Goal: Check status: Check status

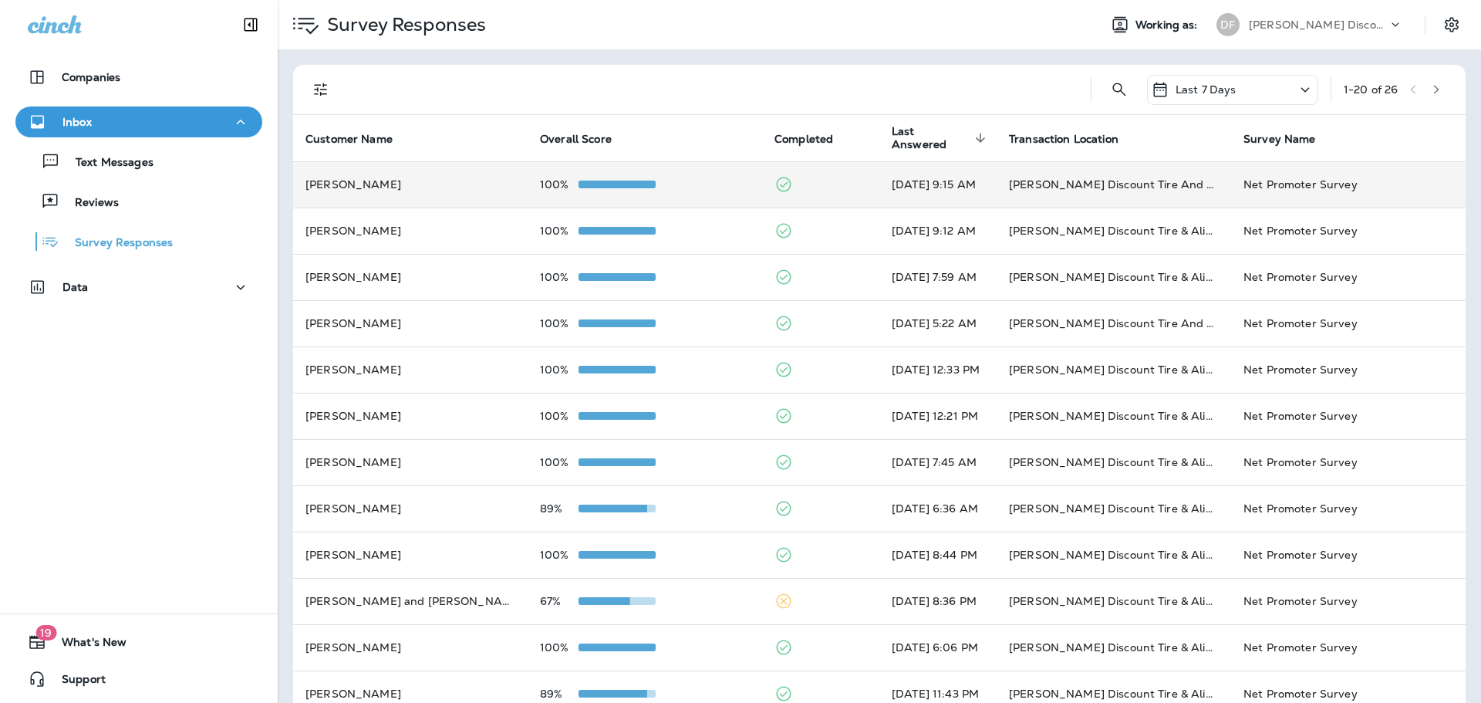
click at [633, 175] on td "100%" at bounding box center [645, 184] width 234 height 46
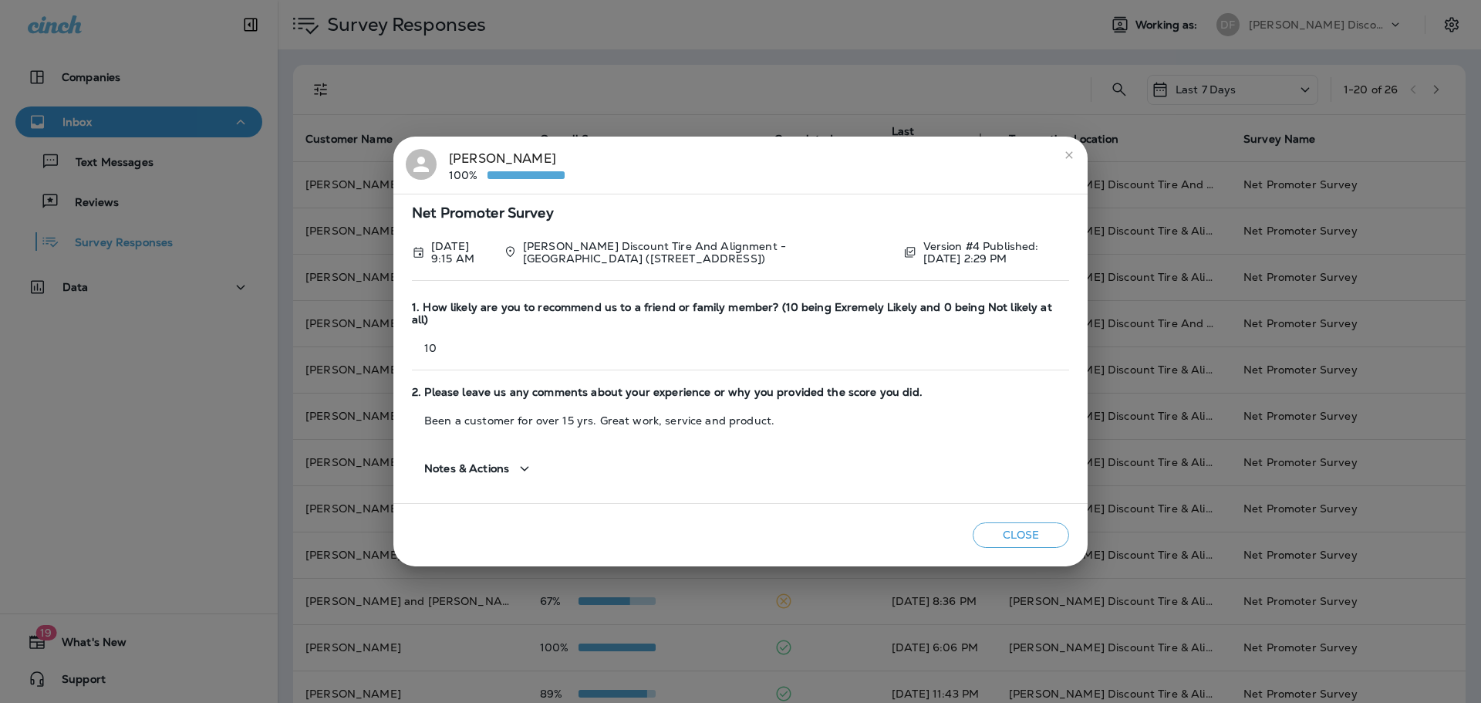
click at [1065, 161] on icon "close" at bounding box center [1069, 155] width 12 height 12
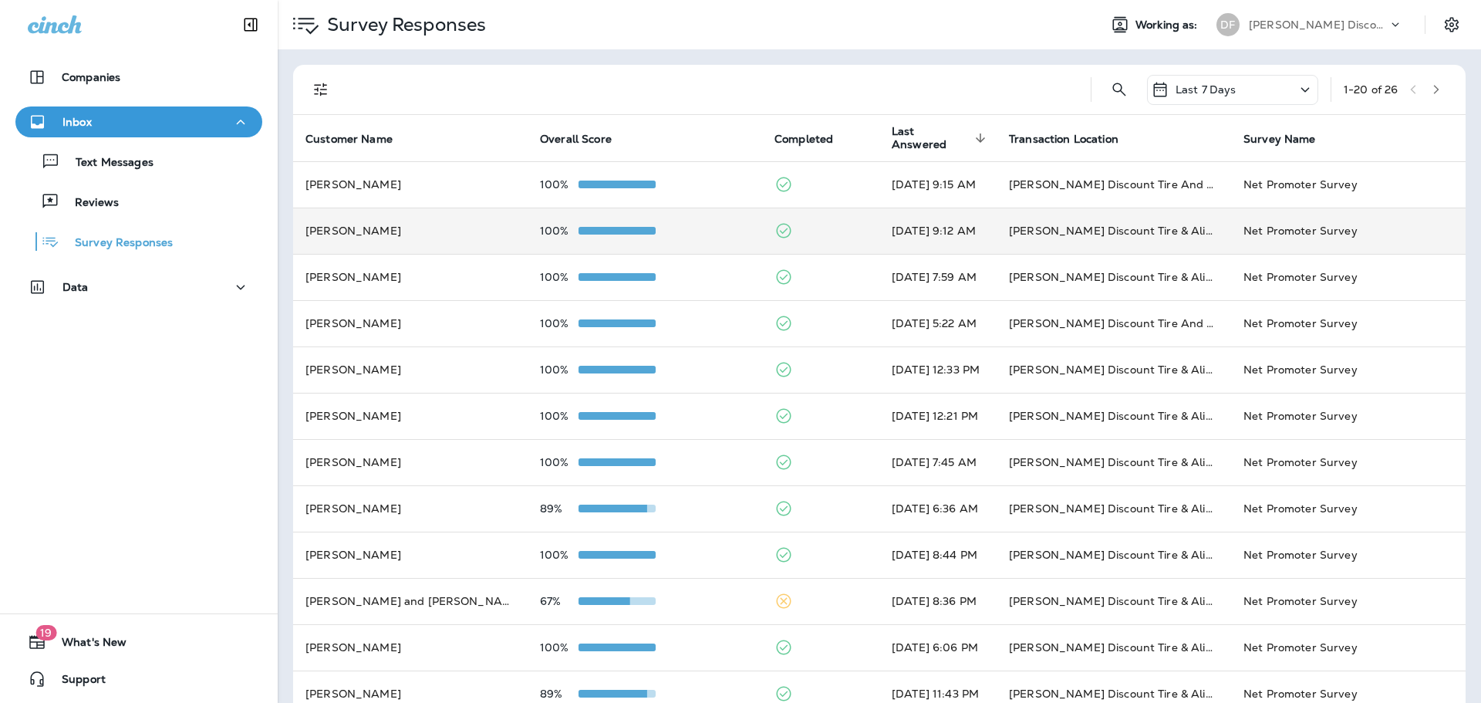
click at [629, 237] on td "100%" at bounding box center [645, 230] width 234 height 46
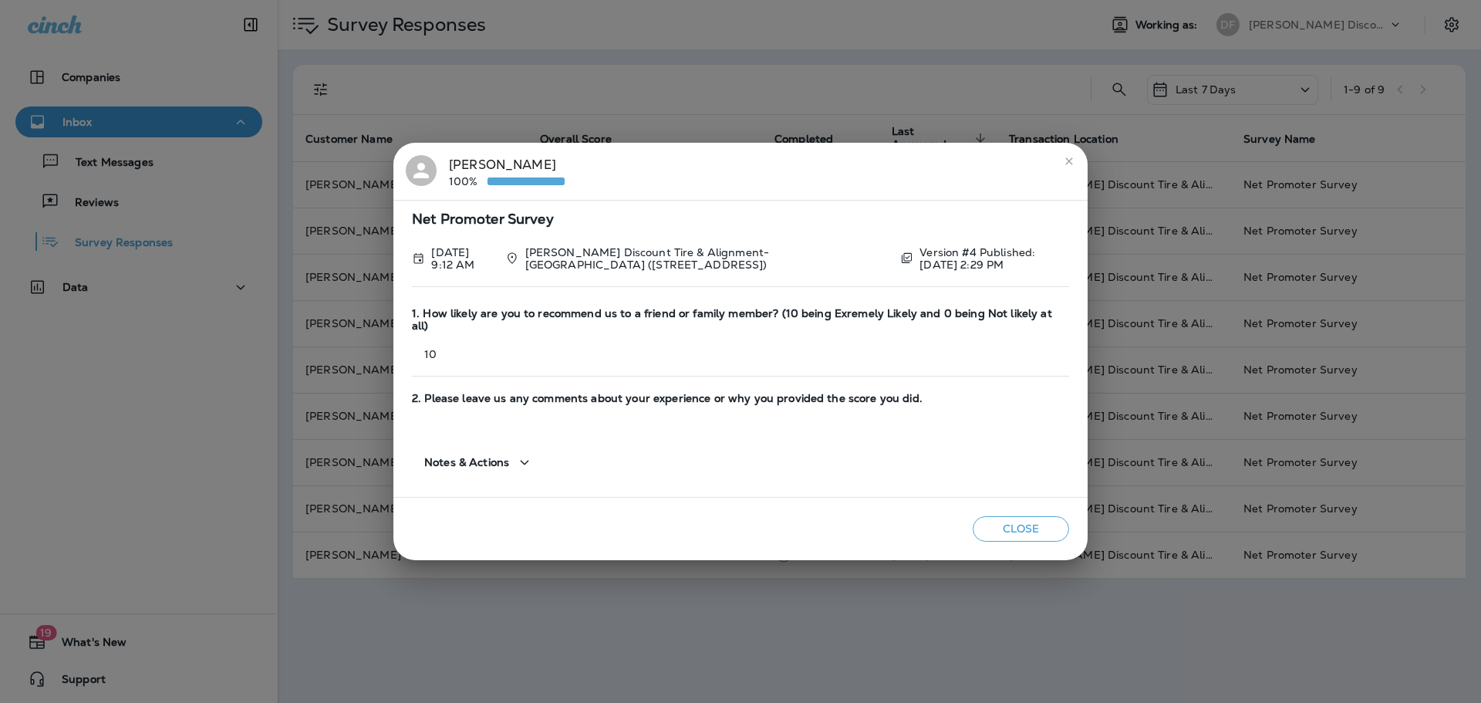
click at [1071, 164] on icon "close" at bounding box center [1068, 160] width 7 height 7
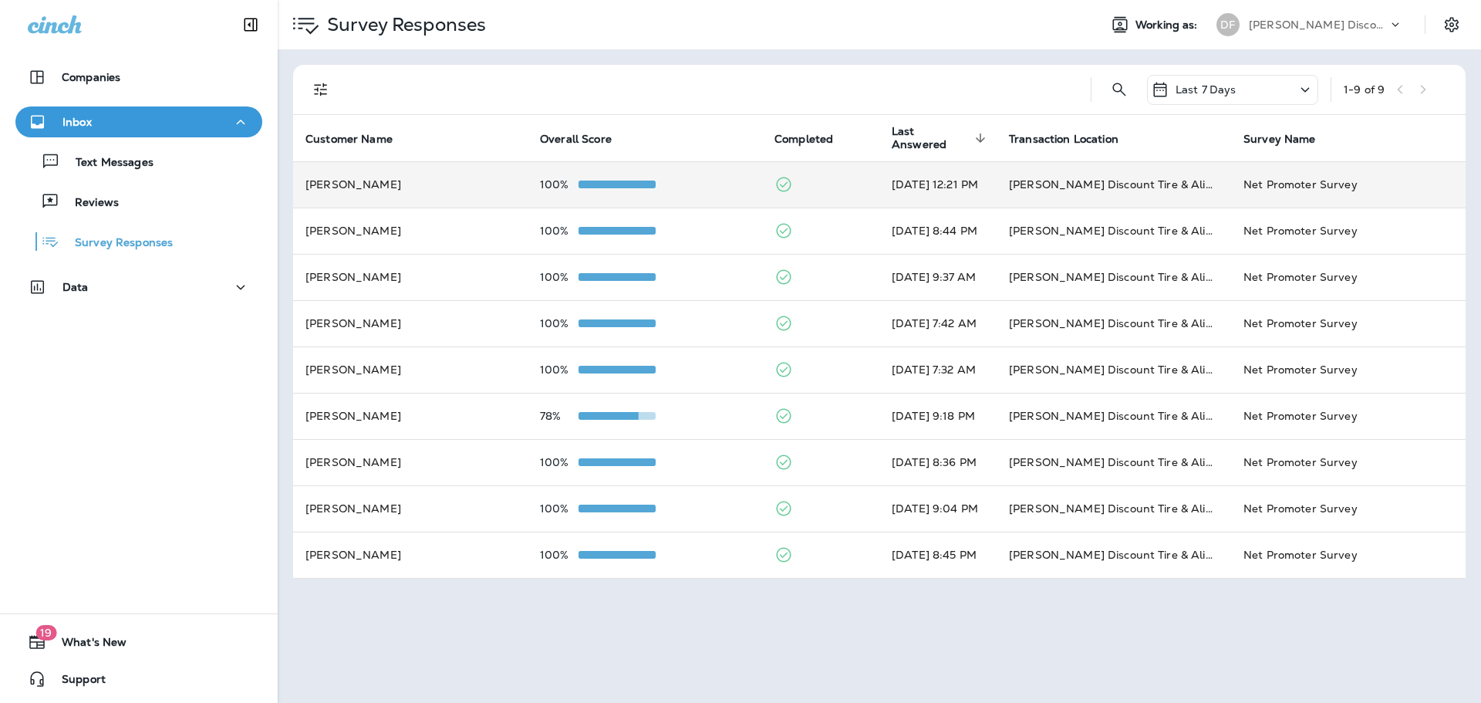
click at [635, 180] on span at bounding box center [616, 184] width 77 height 8
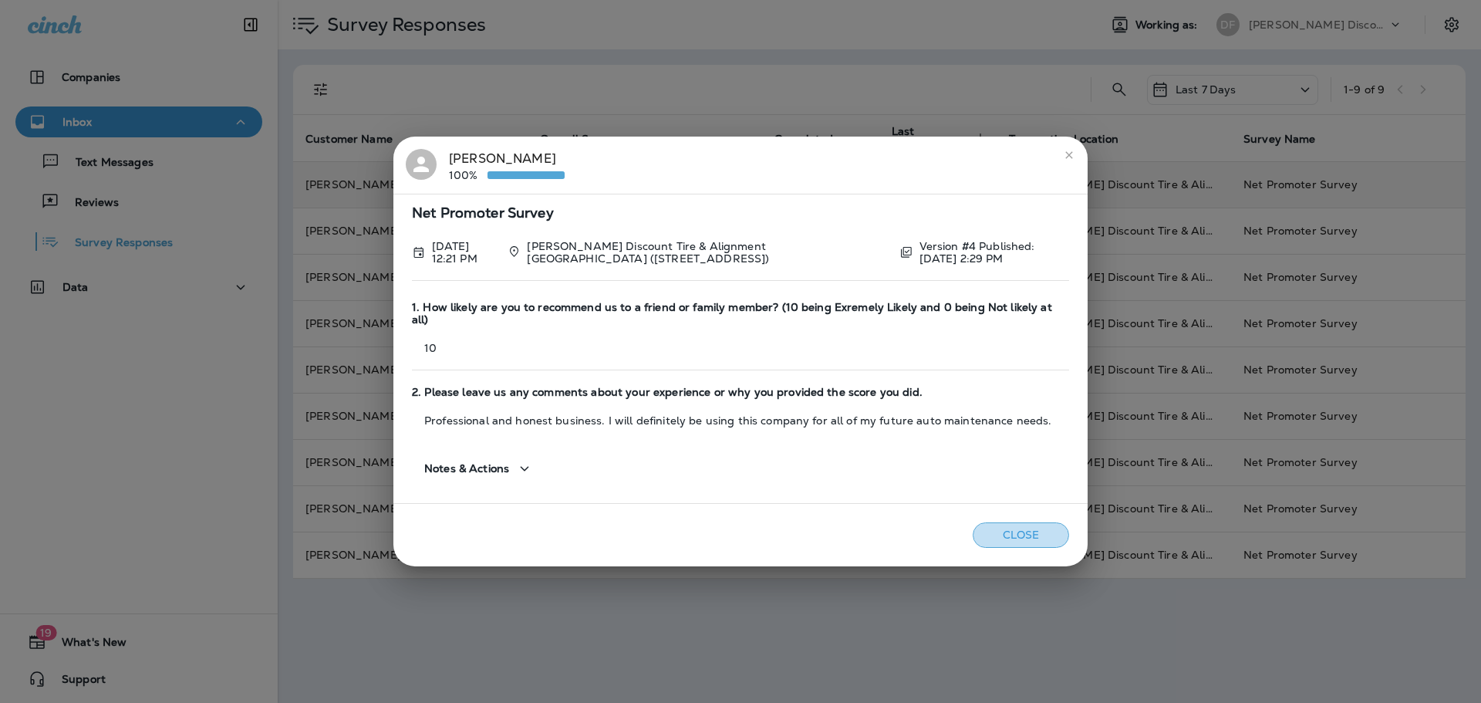
click at [1020, 527] on button "Close" at bounding box center [1021, 534] width 96 height 25
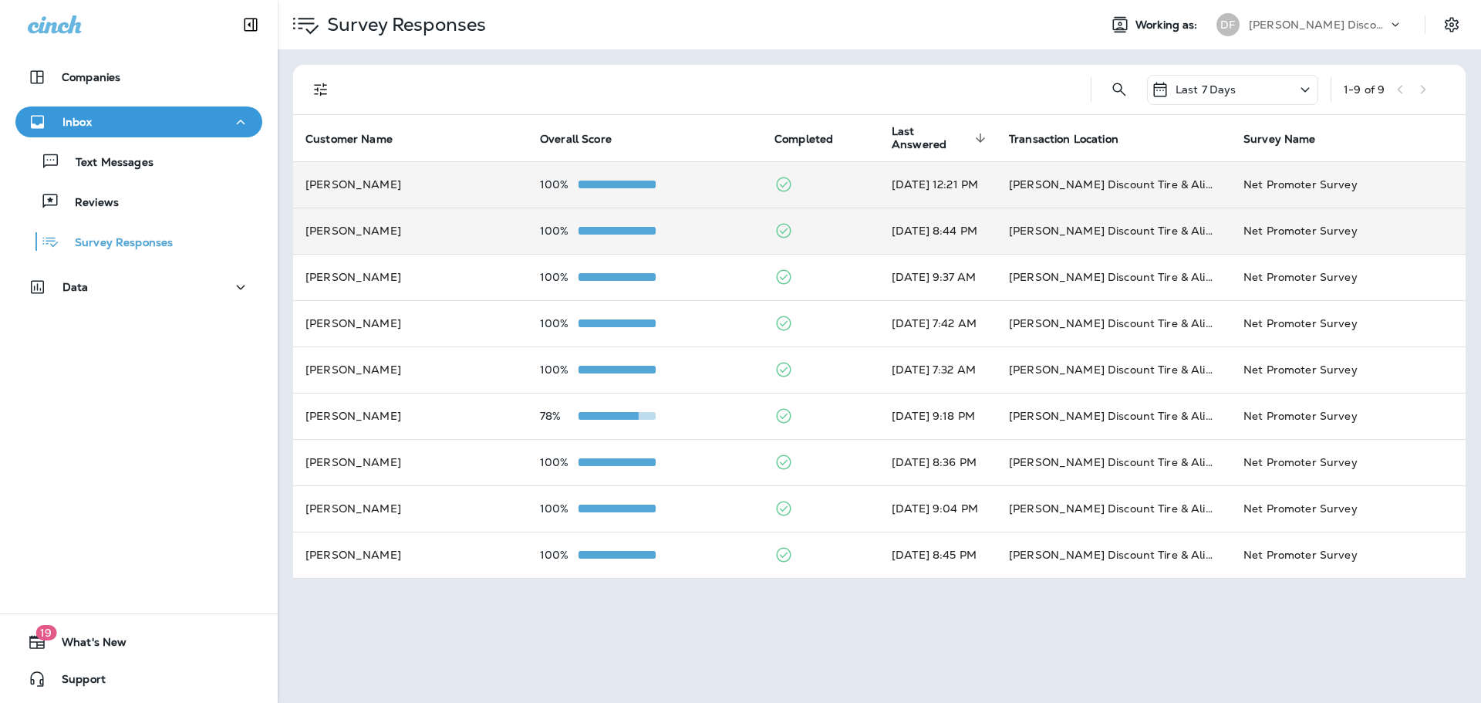
click at [627, 227] on span at bounding box center [616, 231] width 77 height 8
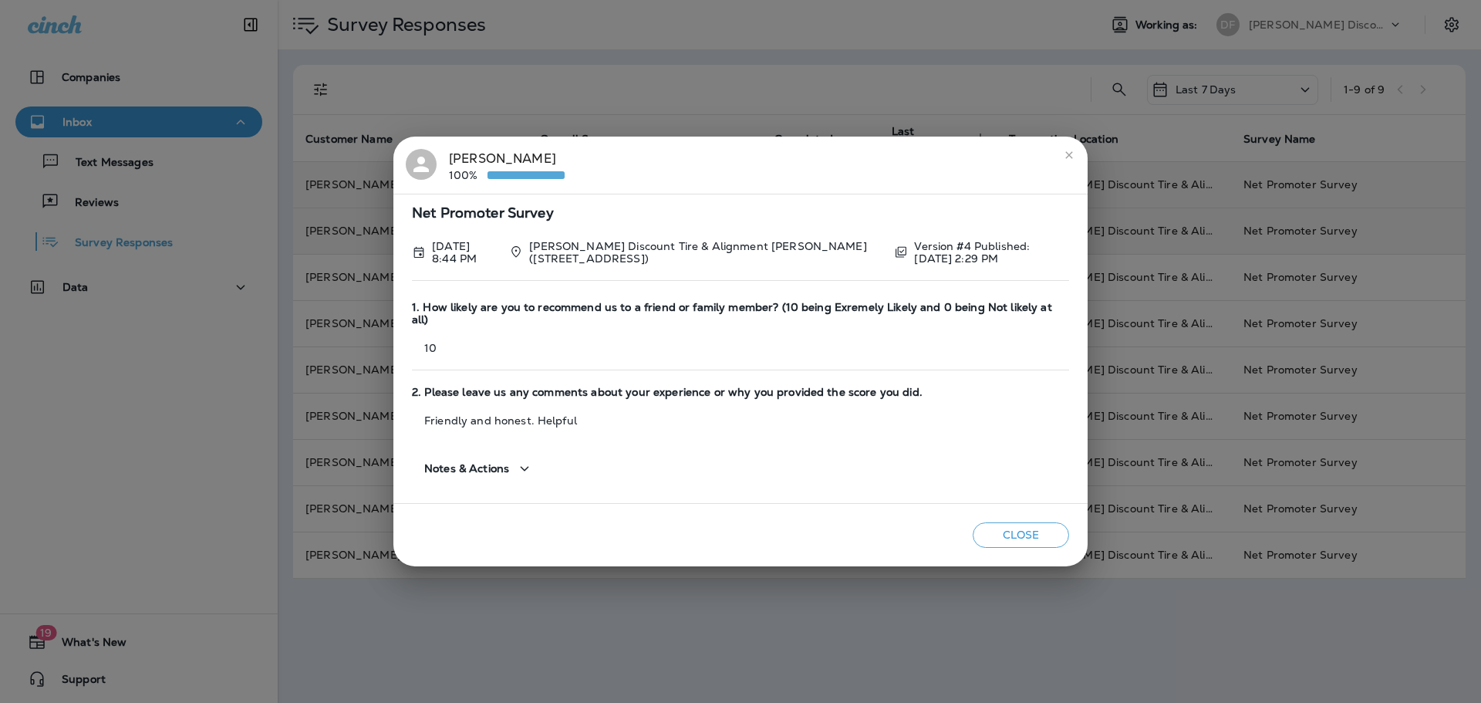
click at [981, 527] on button "Close" at bounding box center [1021, 534] width 96 height 25
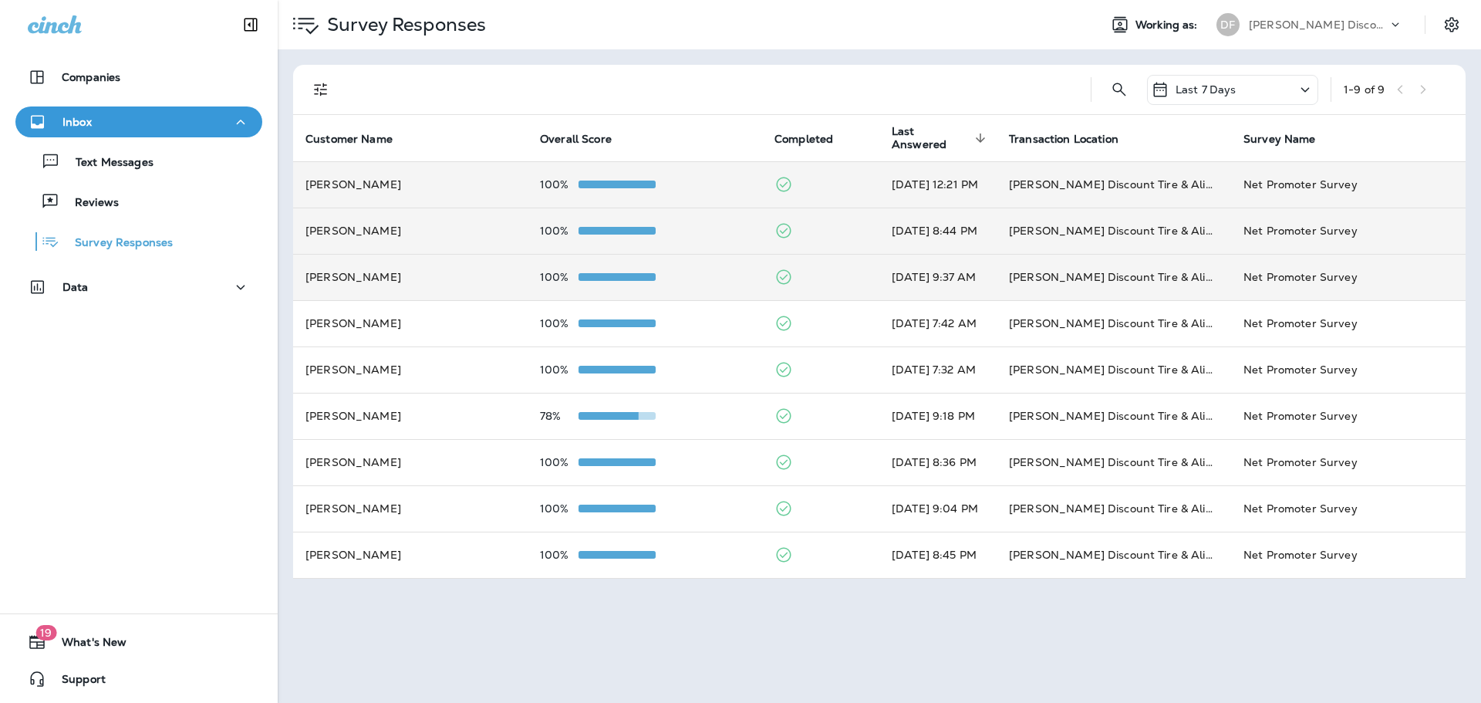
click at [604, 273] on span at bounding box center [616, 277] width 77 height 8
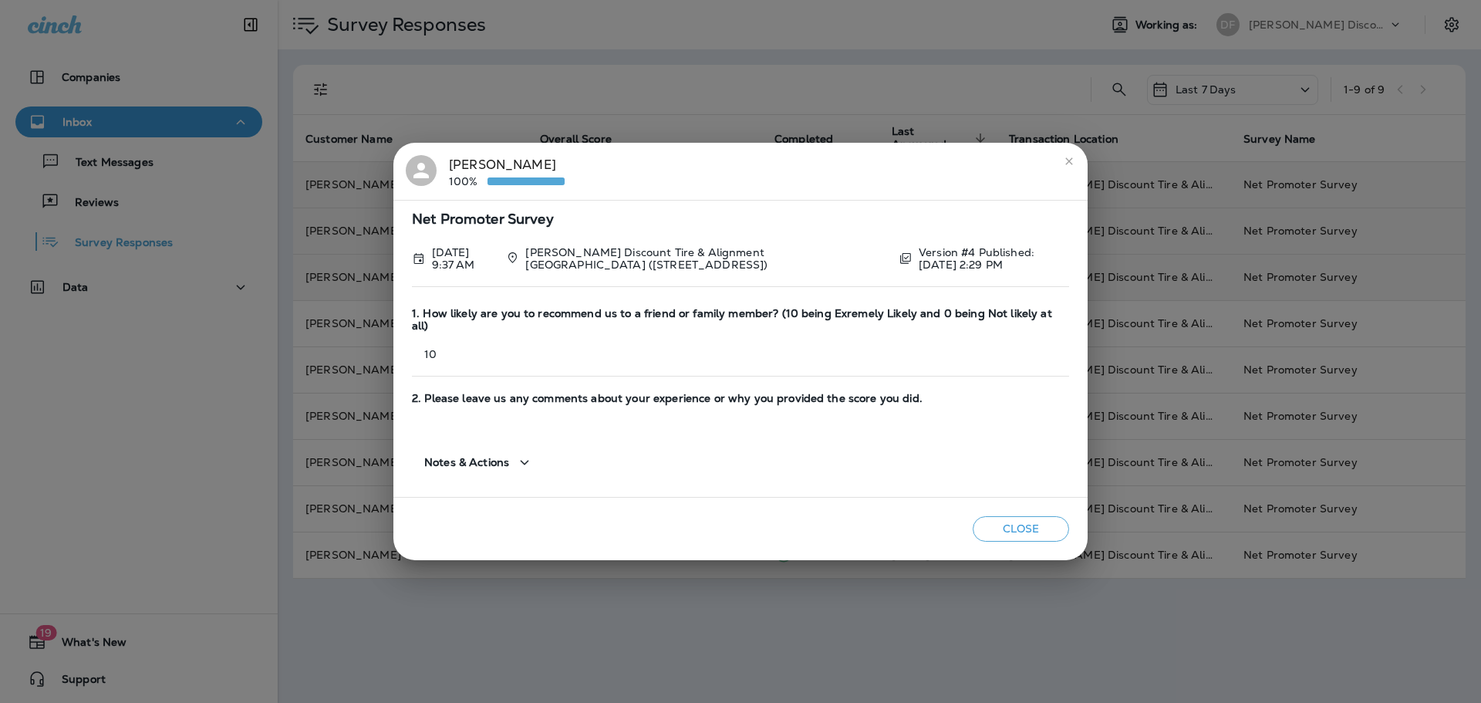
click at [993, 534] on button "Close" at bounding box center [1021, 528] width 96 height 25
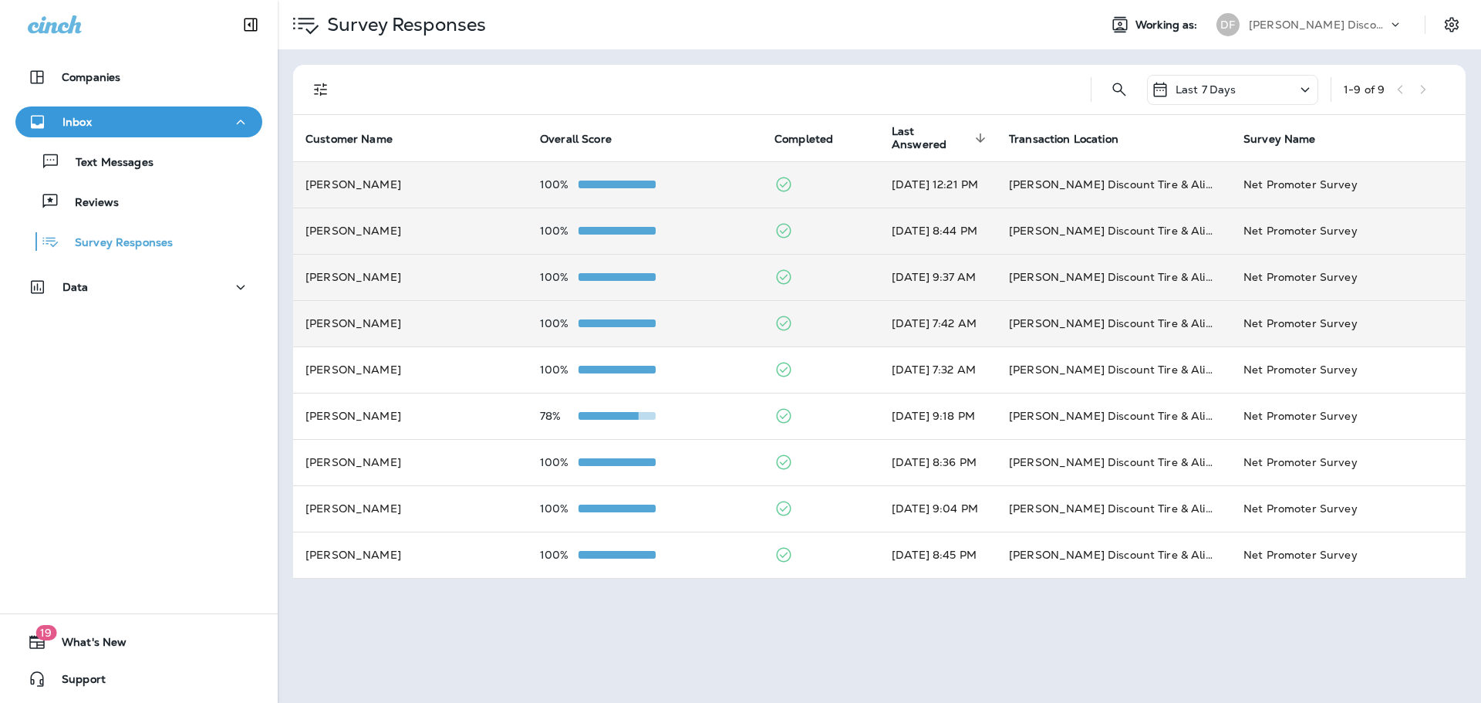
click at [632, 312] on td "100%" at bounding box center [645, 323] width 234 height 46
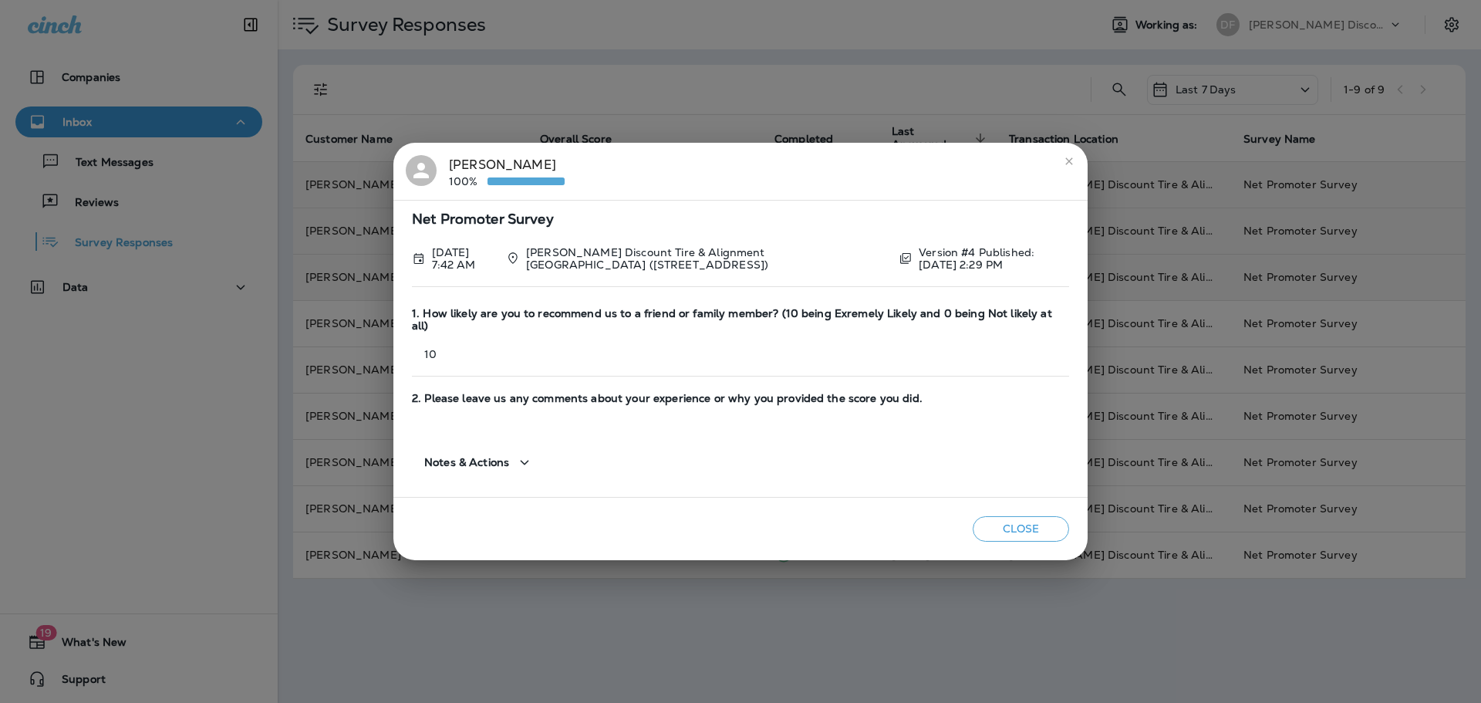
click at [1002, 523] on button "Close" at bounding box center [1021, 528] width 96 height 25
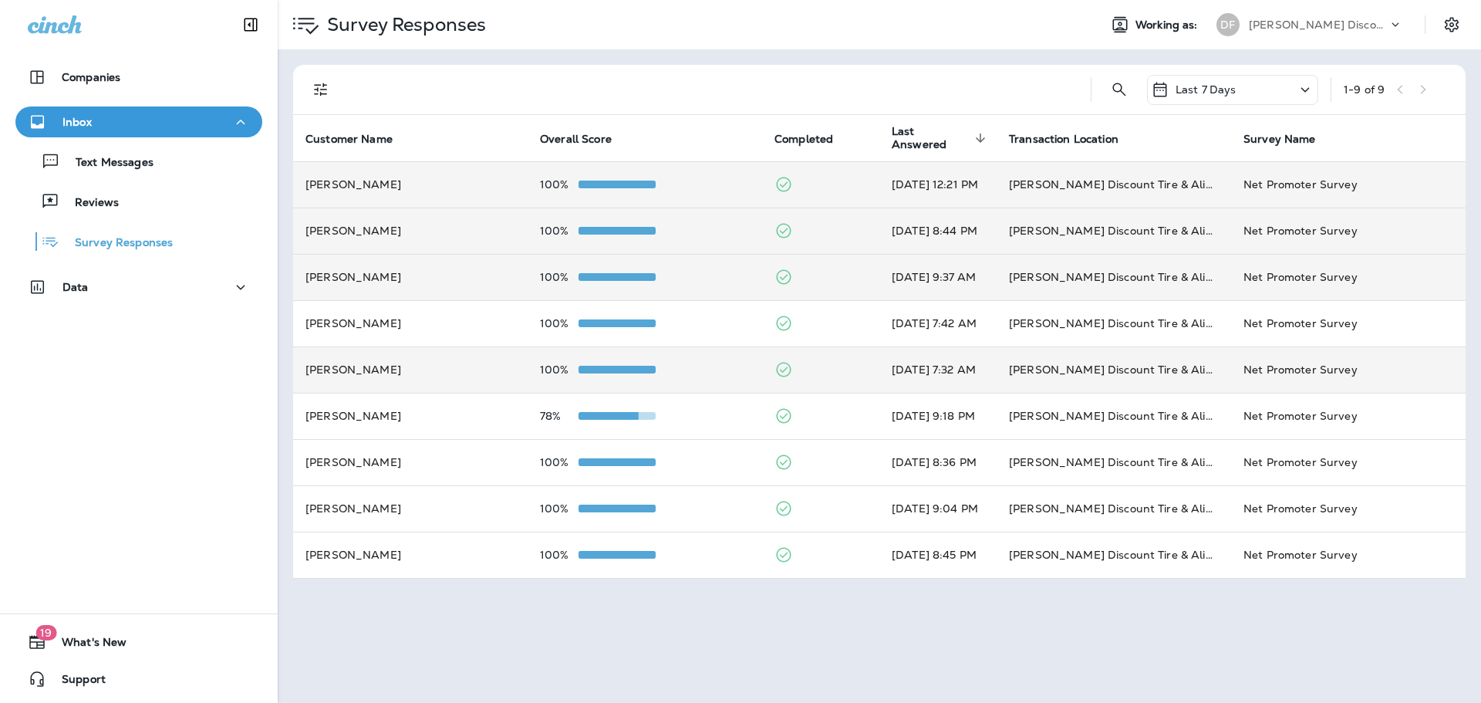
click at [627, 367] on span at bounding box center [616, 370] width 77 height 8
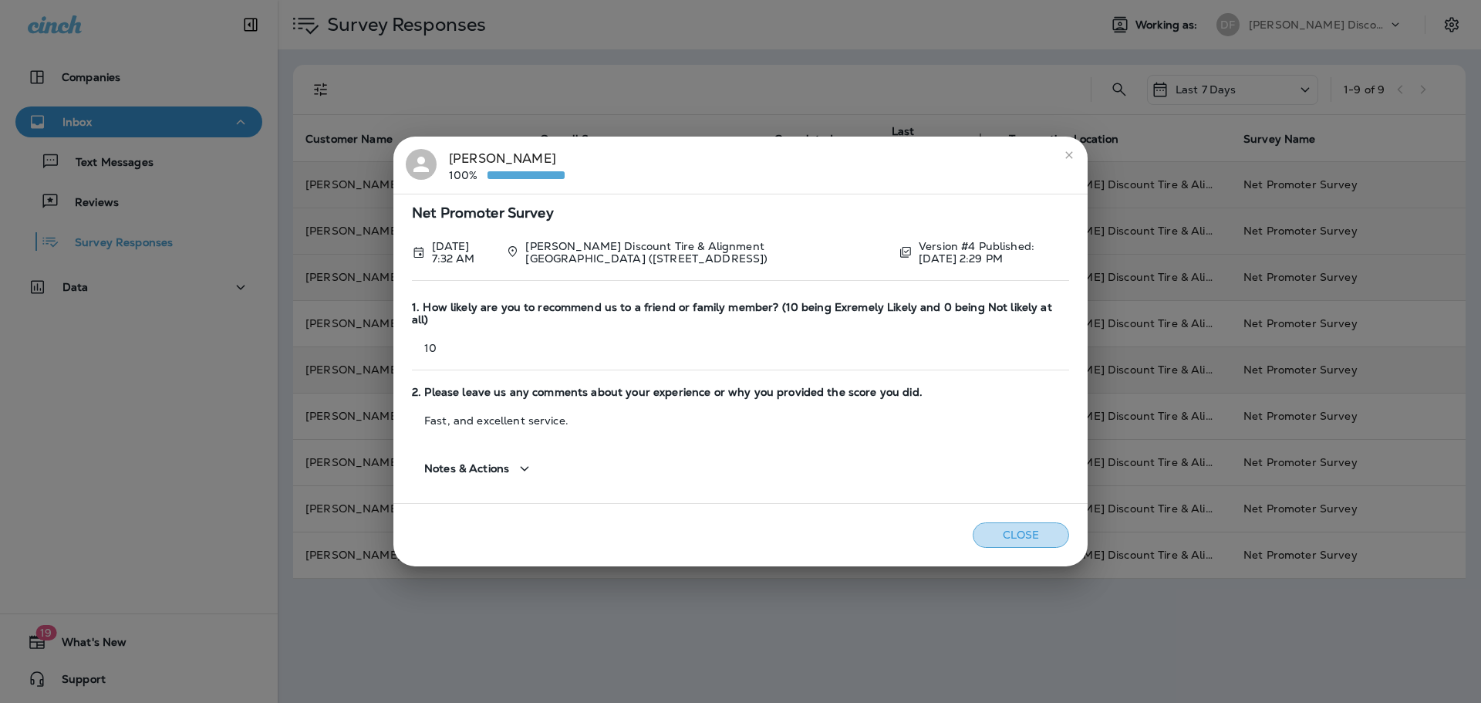
click at [1031, 533] on button "Close" at bounding box center [1021, 534] width 96 height 25
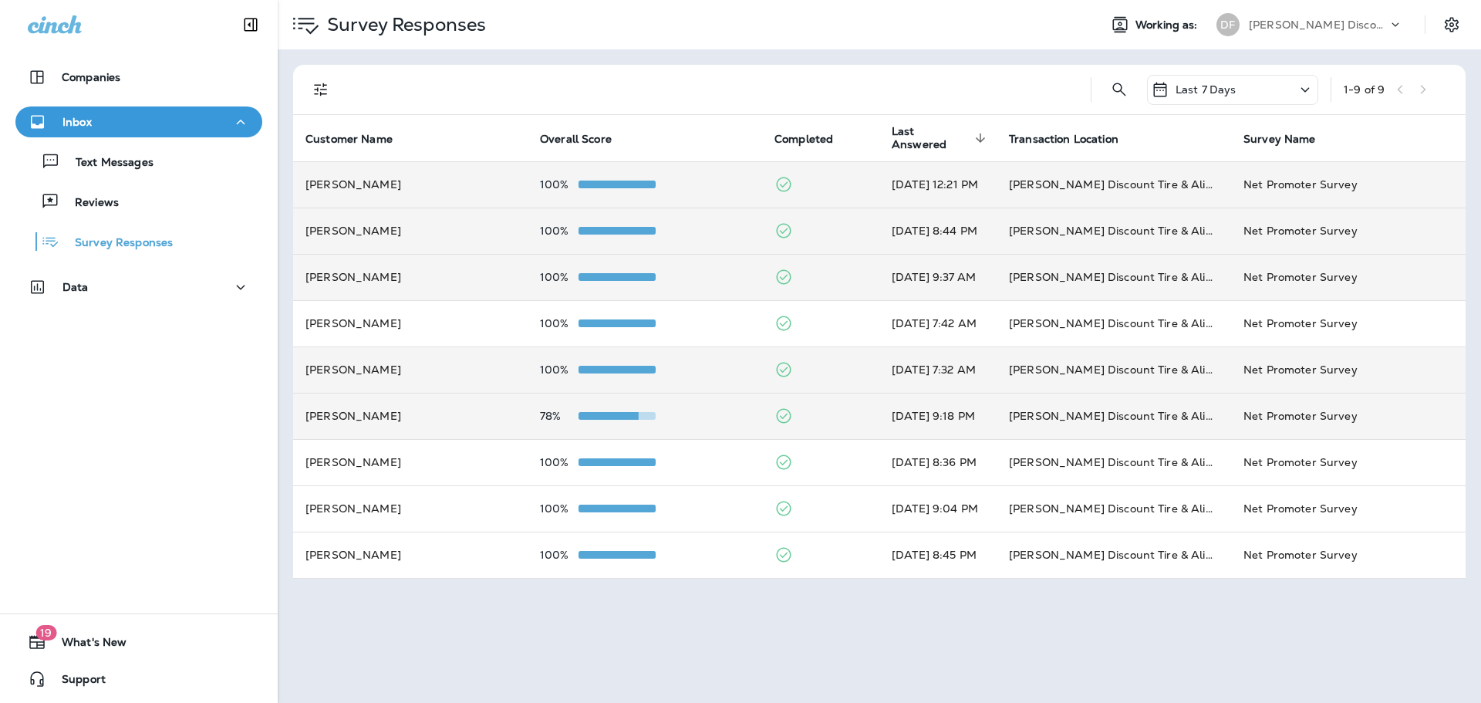
click at [615, 416] on span at bounding box center [599, 416] width 77 height 8
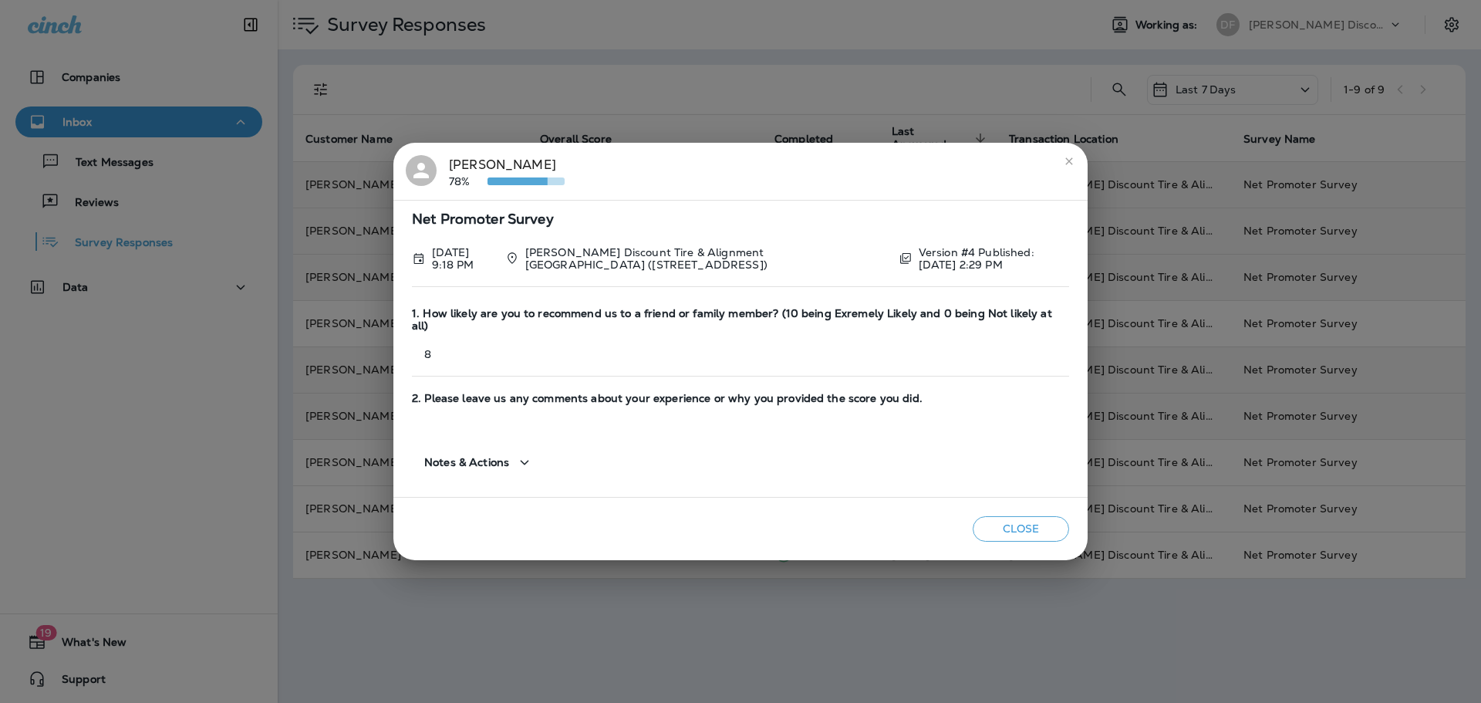
click at [1016, 516] on button "Close" at bounding box center [1021, 528] width 96 height 25
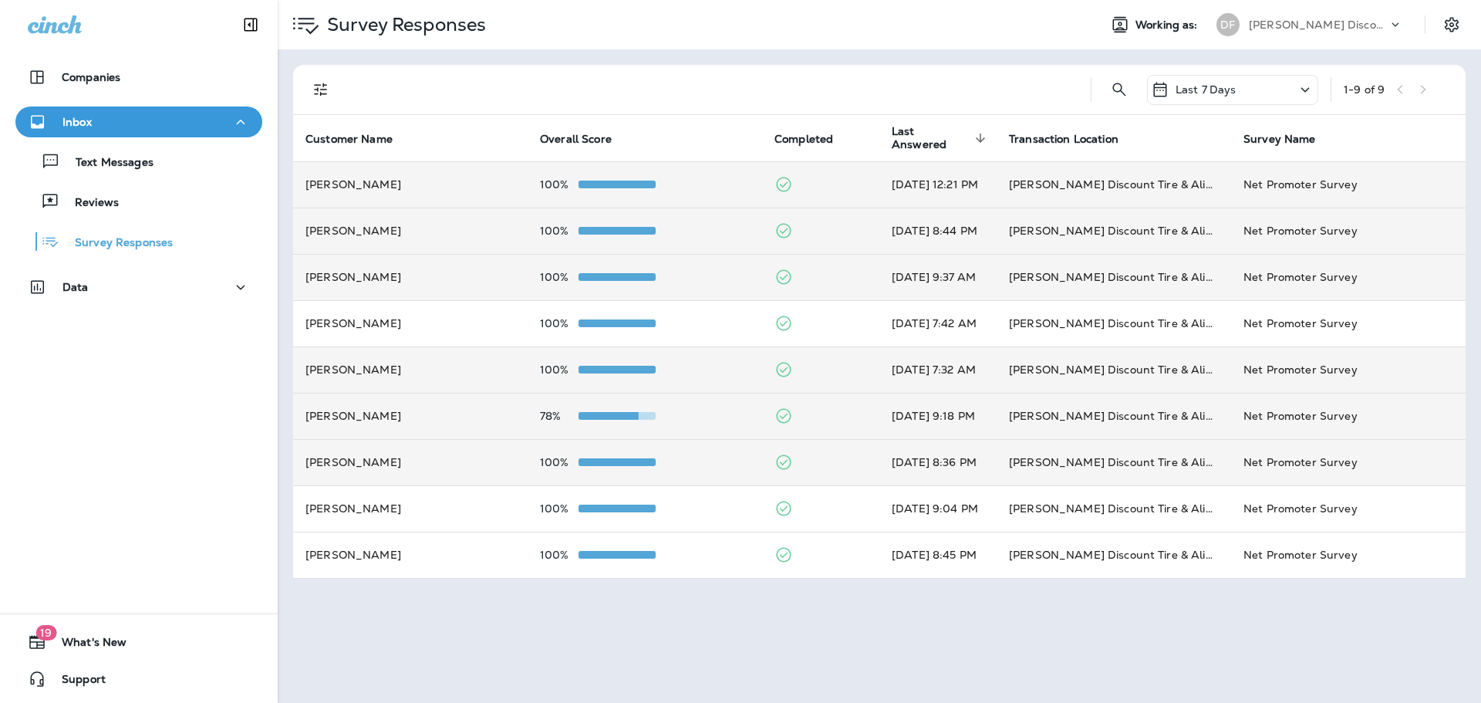
click at [608, 470] on td "100%" at bounding box center [645, 462] width 234 height 46
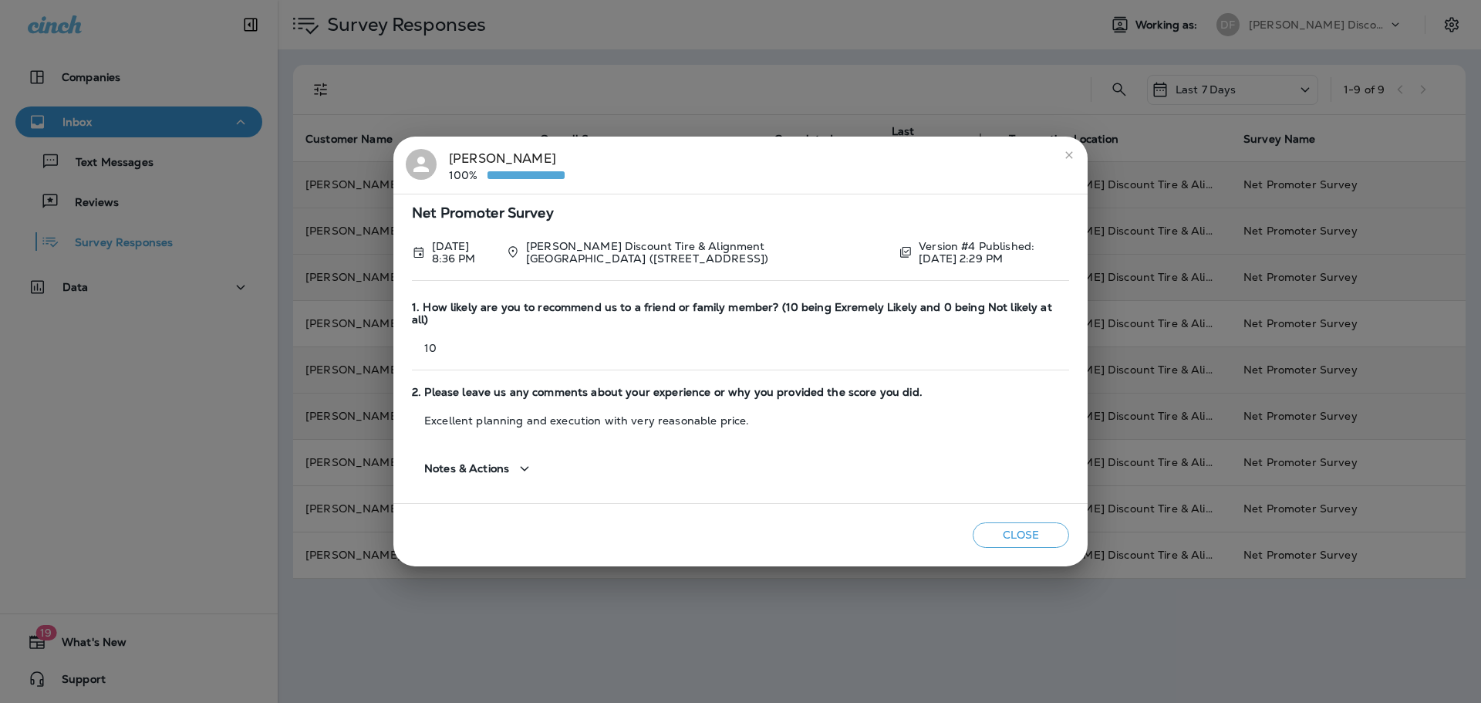
click at [1025, 522] on button "Close" at bounding box center [1021, 534] width 96 height 25
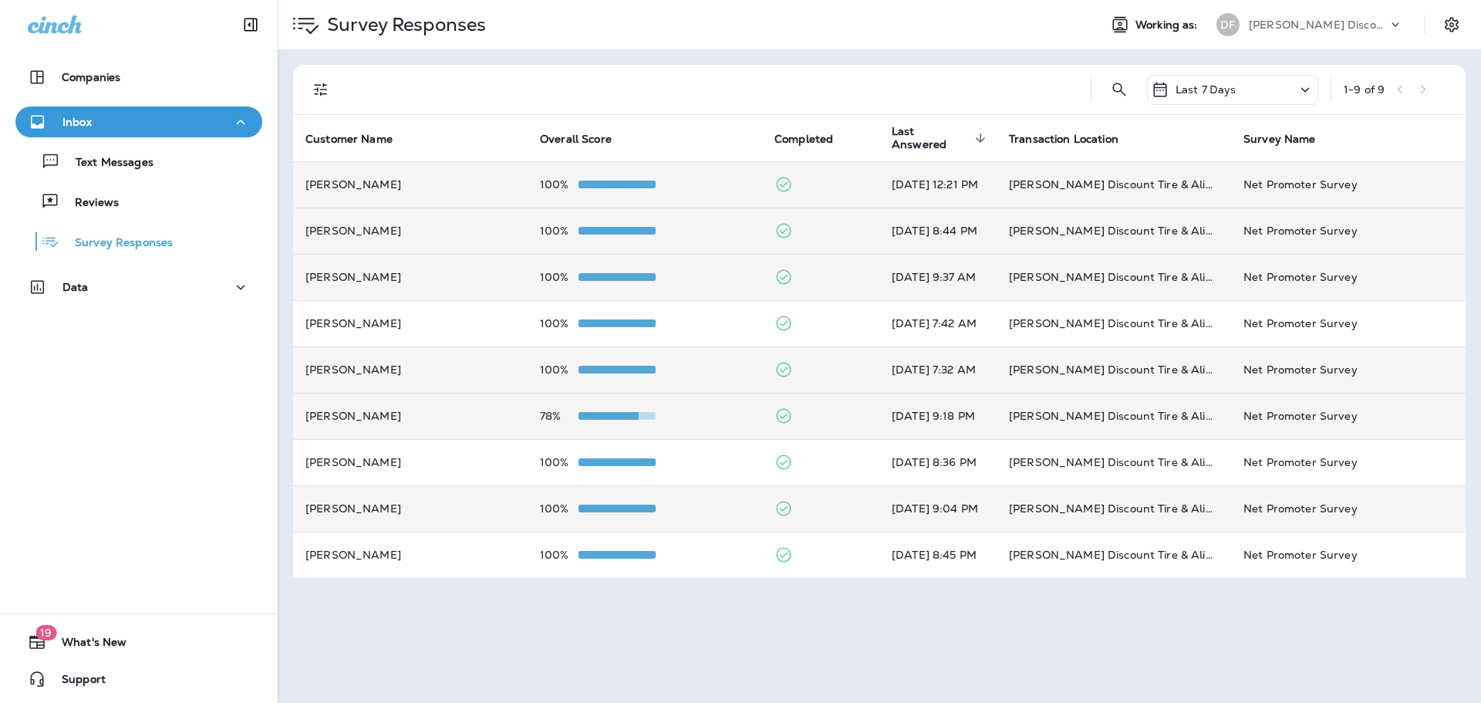
click at [635, 518] on td "100%" at bounding box center [645, 508] width 234 height 46
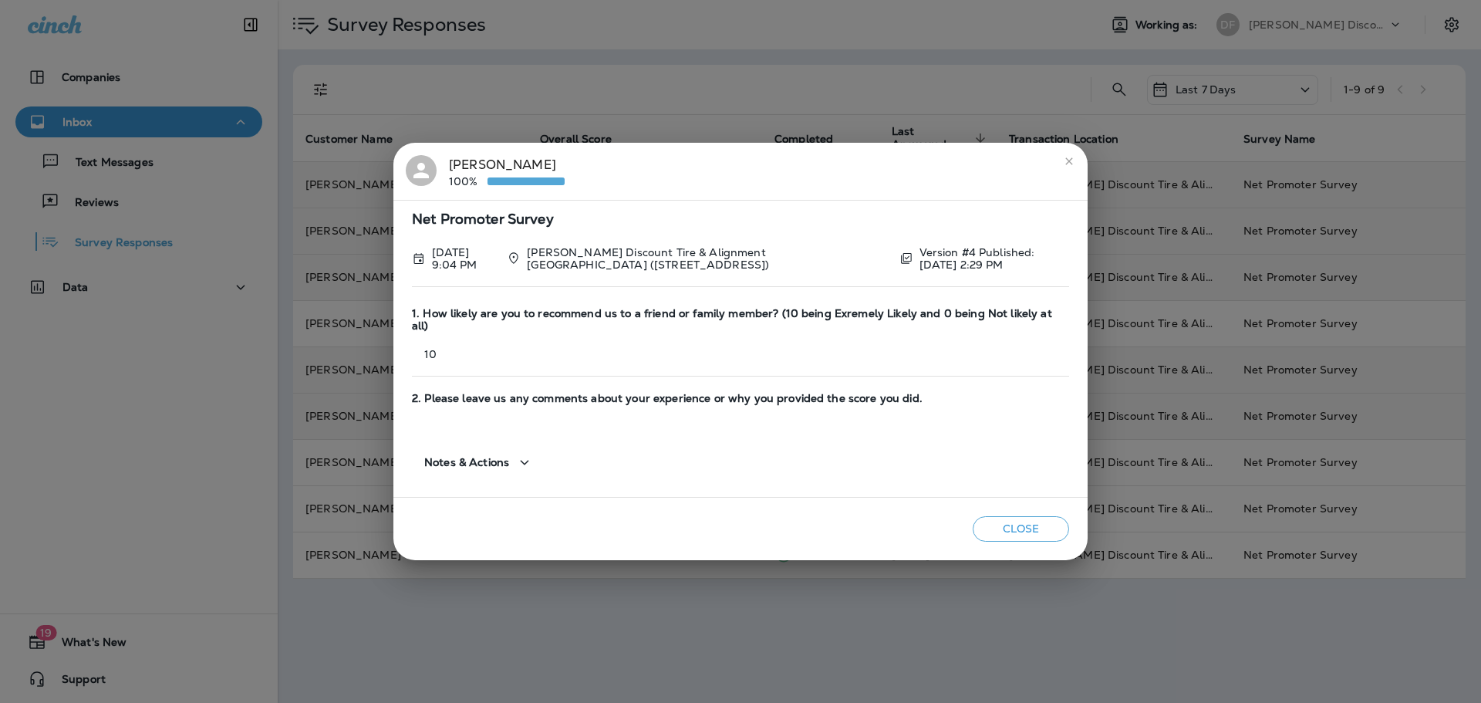
click at [997, 516] on button "Close" at bounding box center [1021, 528] width 96 height 25
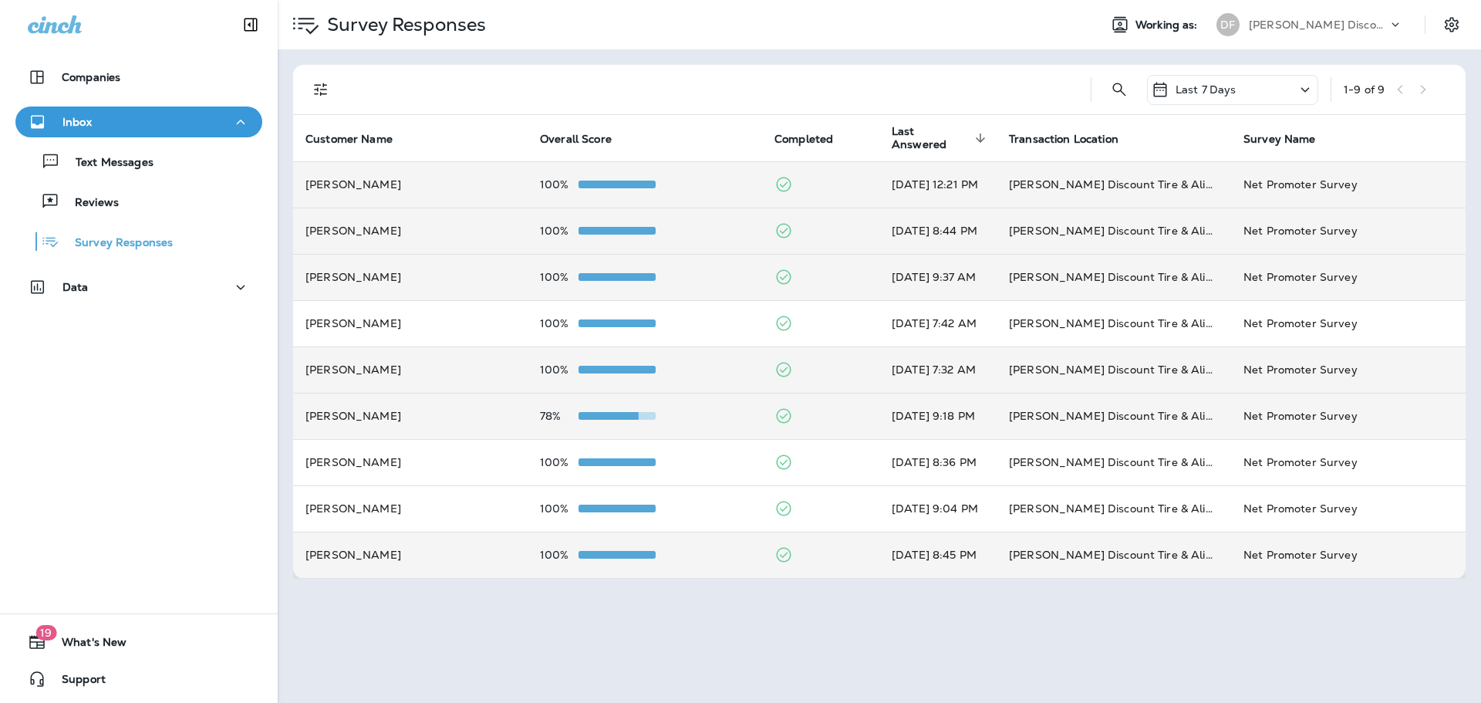
click at [598, 548] on td "100%" at bounding box center [645, 554] width 234 height 46
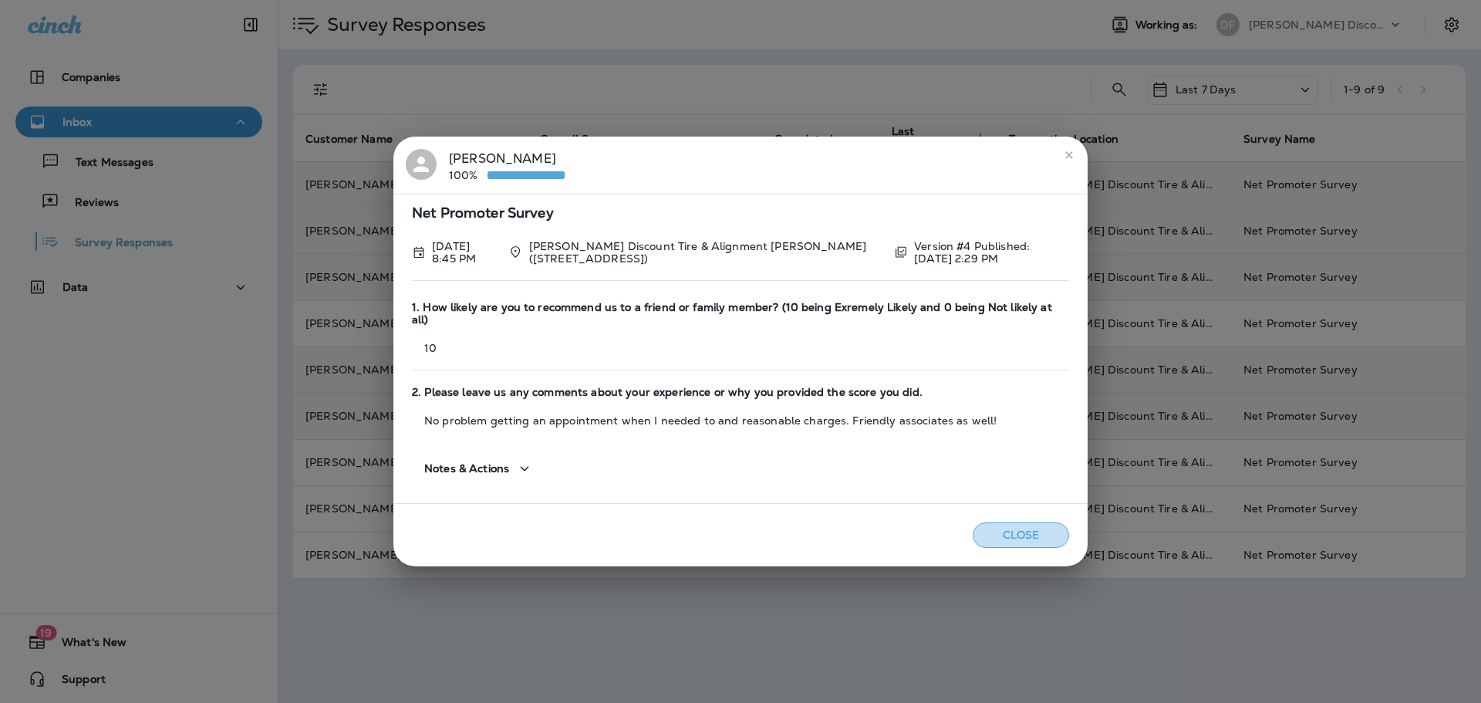
click at [1039, 526] on button "Close" at bounding box center [1021, 534] width 96 height 25
